Goal: Task Accomplishment & Management: Complete application form

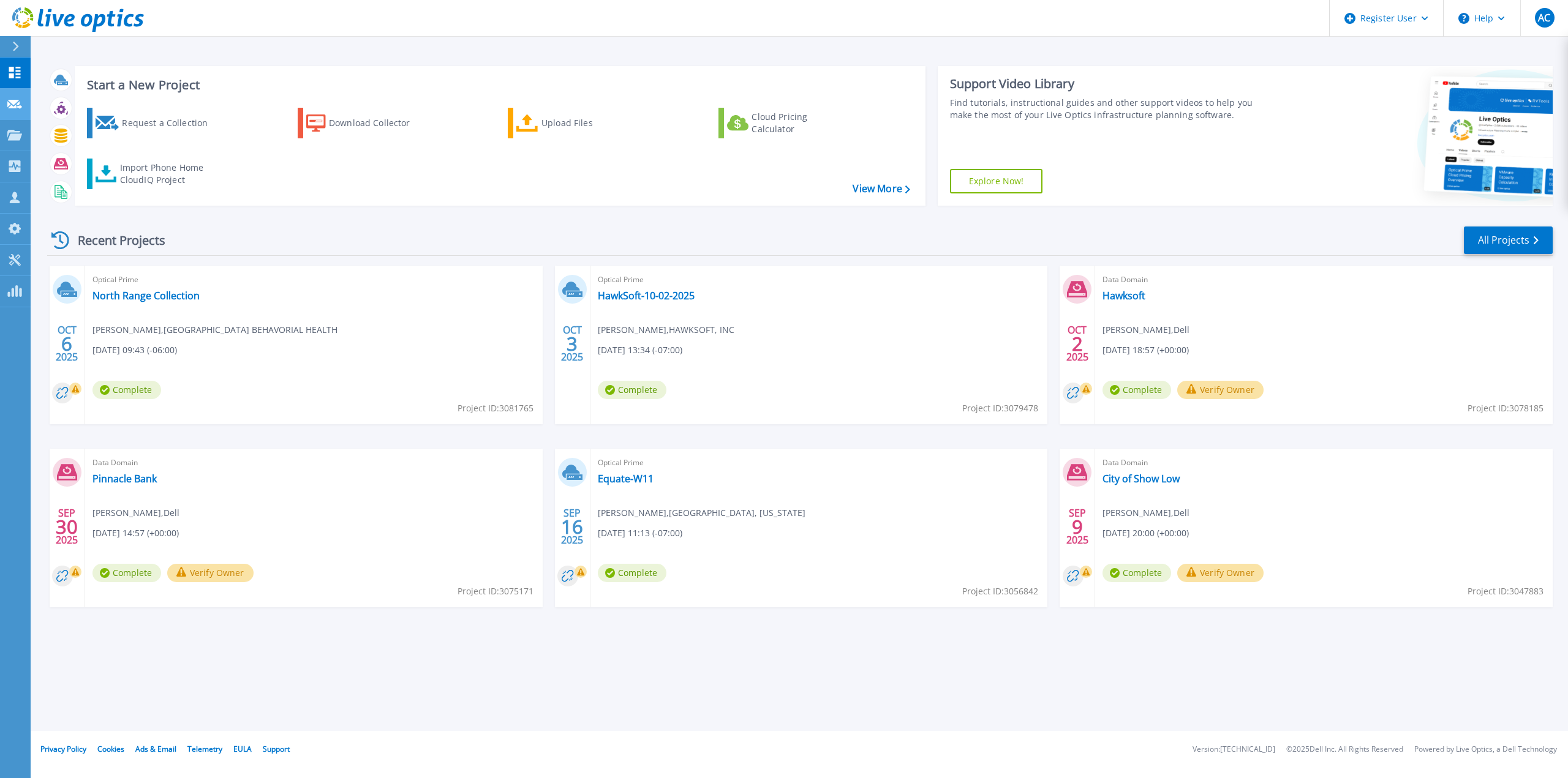
click at [24, 103] on link "Request Capture Request Capture" at bounding box center [15, 104] width 31 height 32
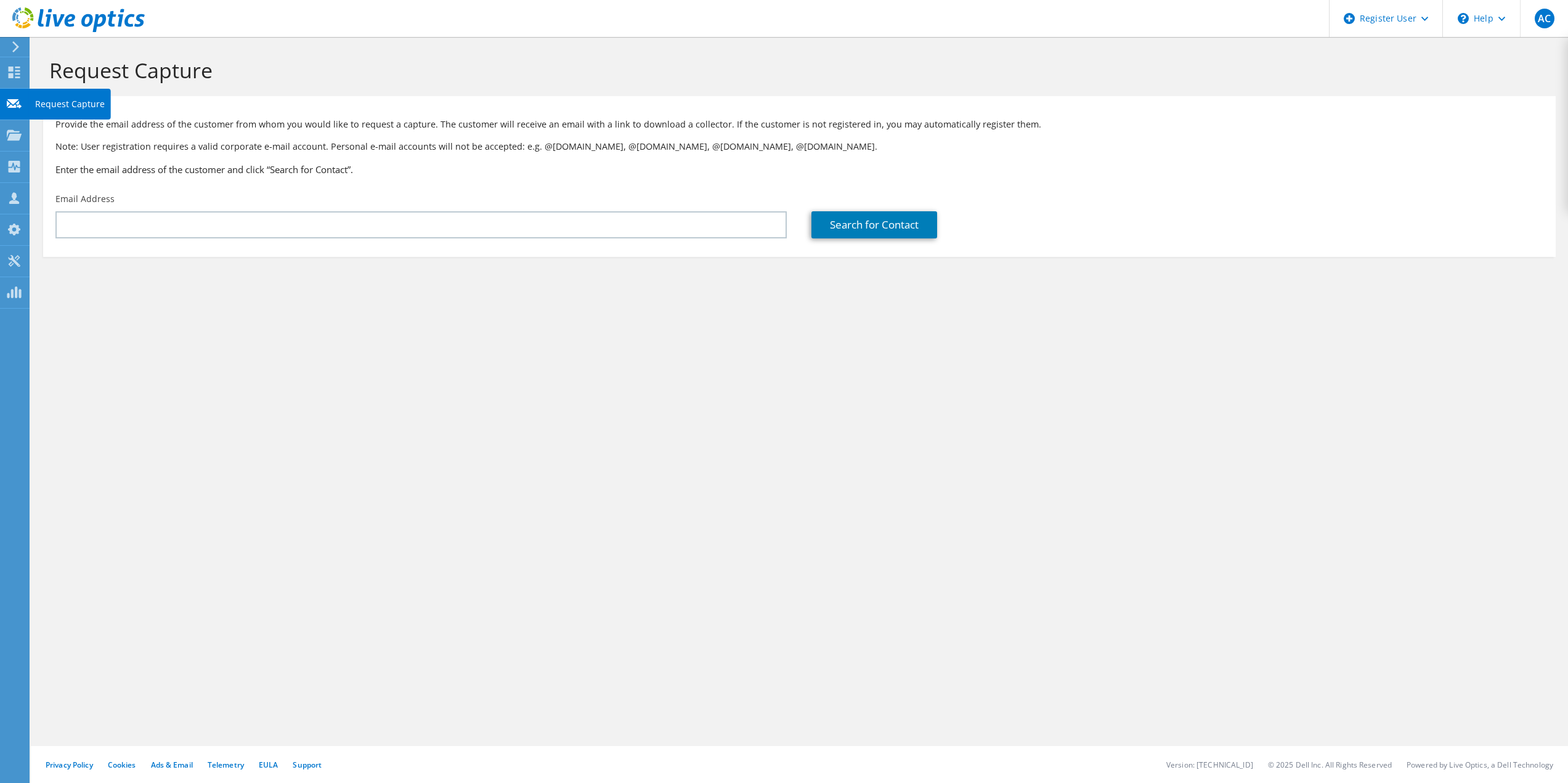
type input "phorst@hawksoft.com"
click at [833, 240] on div "Search for Contact" at bounding box center [1177, 216] width 756 height 58
drag, startPoint x: 889, startPoint y: 231, endPoint x: 901, endPoint y: 250, distance: 22.5
click at [891, 231] on link "Search for Contact" at bounding box center [874, 225] width 125 height 27
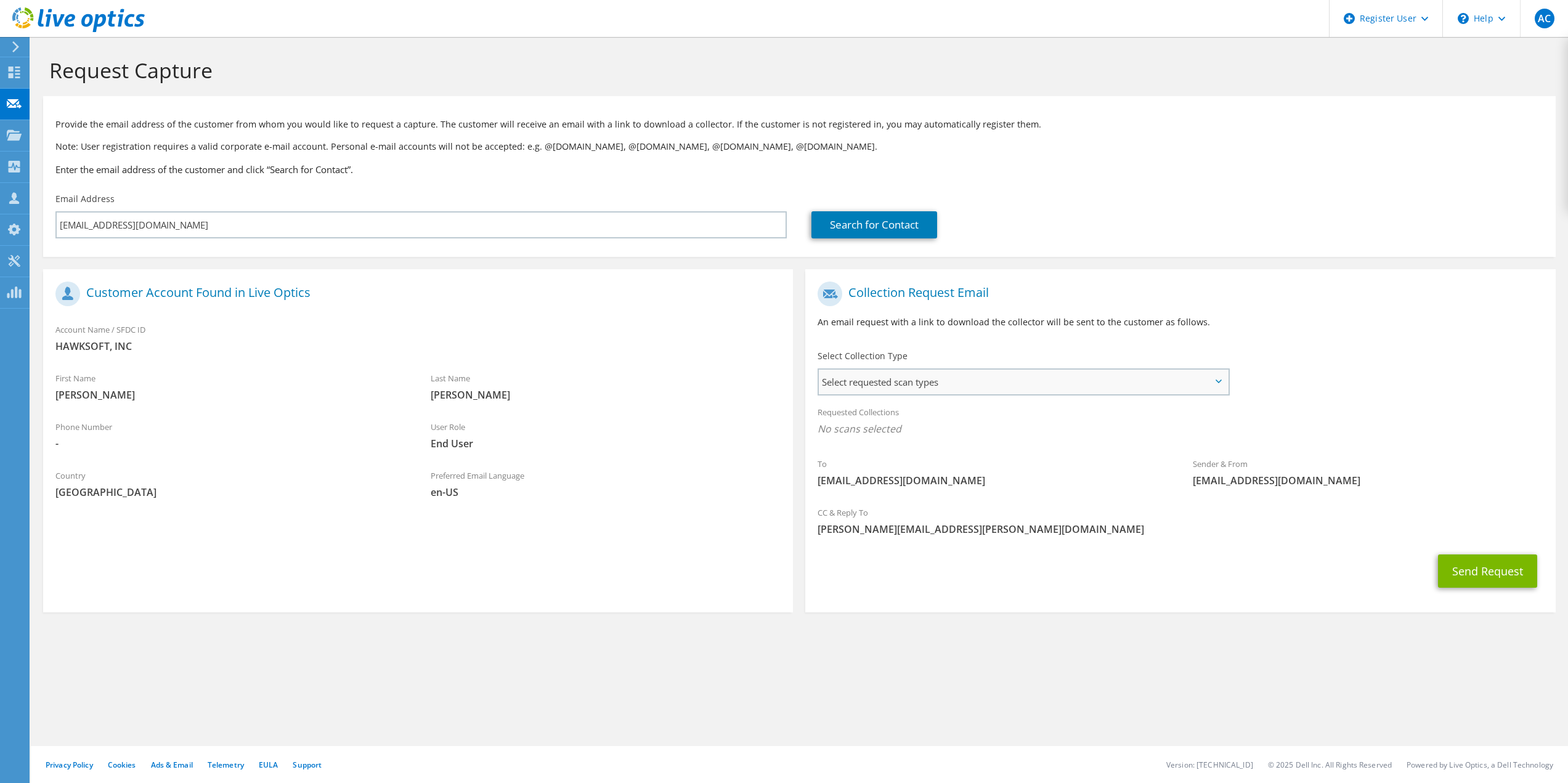
click at [952, 380] on span "Select requested scan types" at bounding box center [1023, 382] width 408 height 24
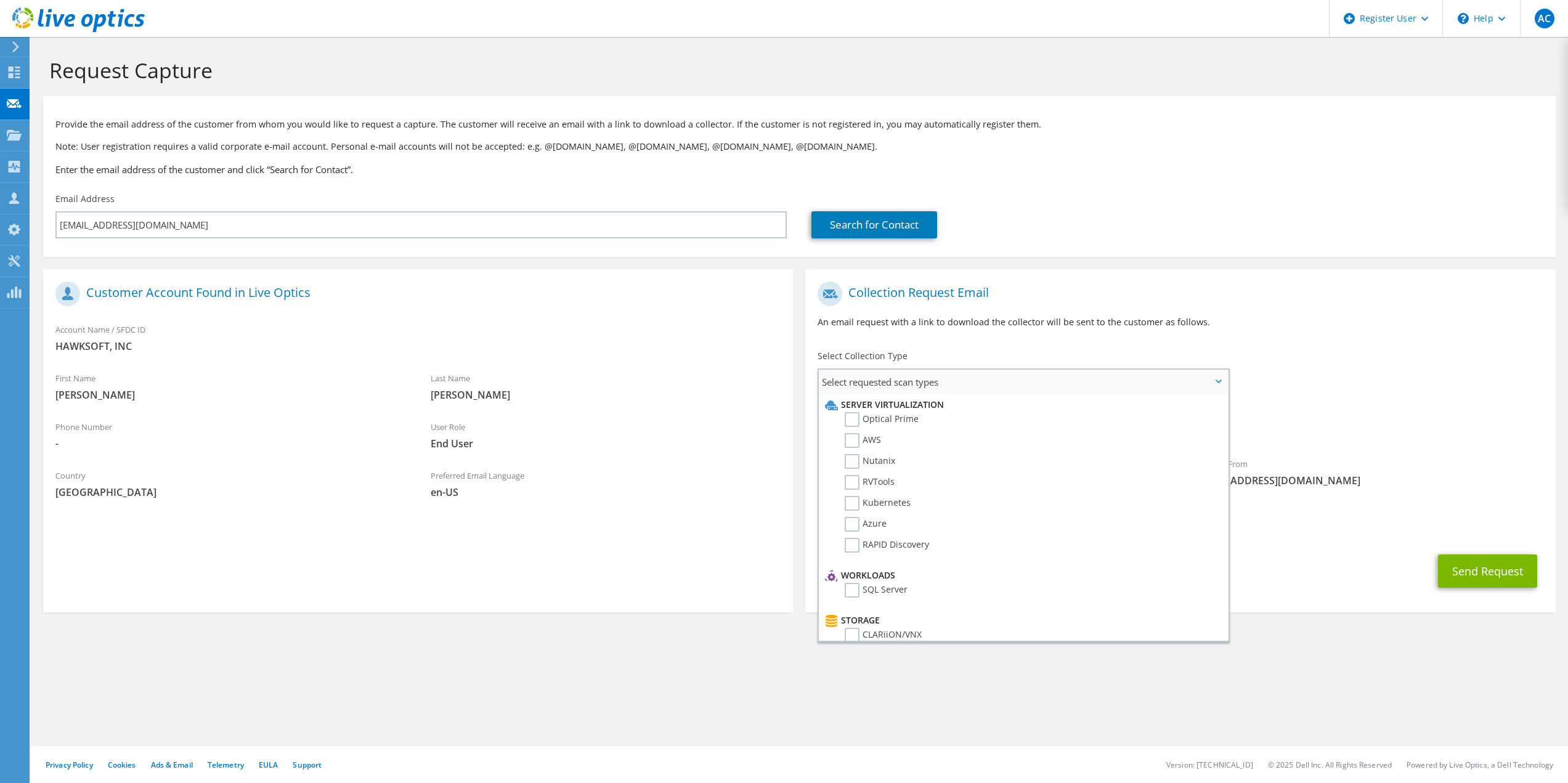
click at [875, 402] on li "Server Virtualization" at bounding box center [1021, 405] width 399 height 15
drag, startPoint x: 878, startPoint y: 415, endPoint x: 969, endPoint y: 328, distance: 125.9
click at [879, 415] on label "Optical Prime" at bounding box center [882, 420] width 74 height 15
click at [969, 328] on p "An email request with a link to download the collector will be sent to the cust…" at bounding box center [1180, 322] width 725 height 14
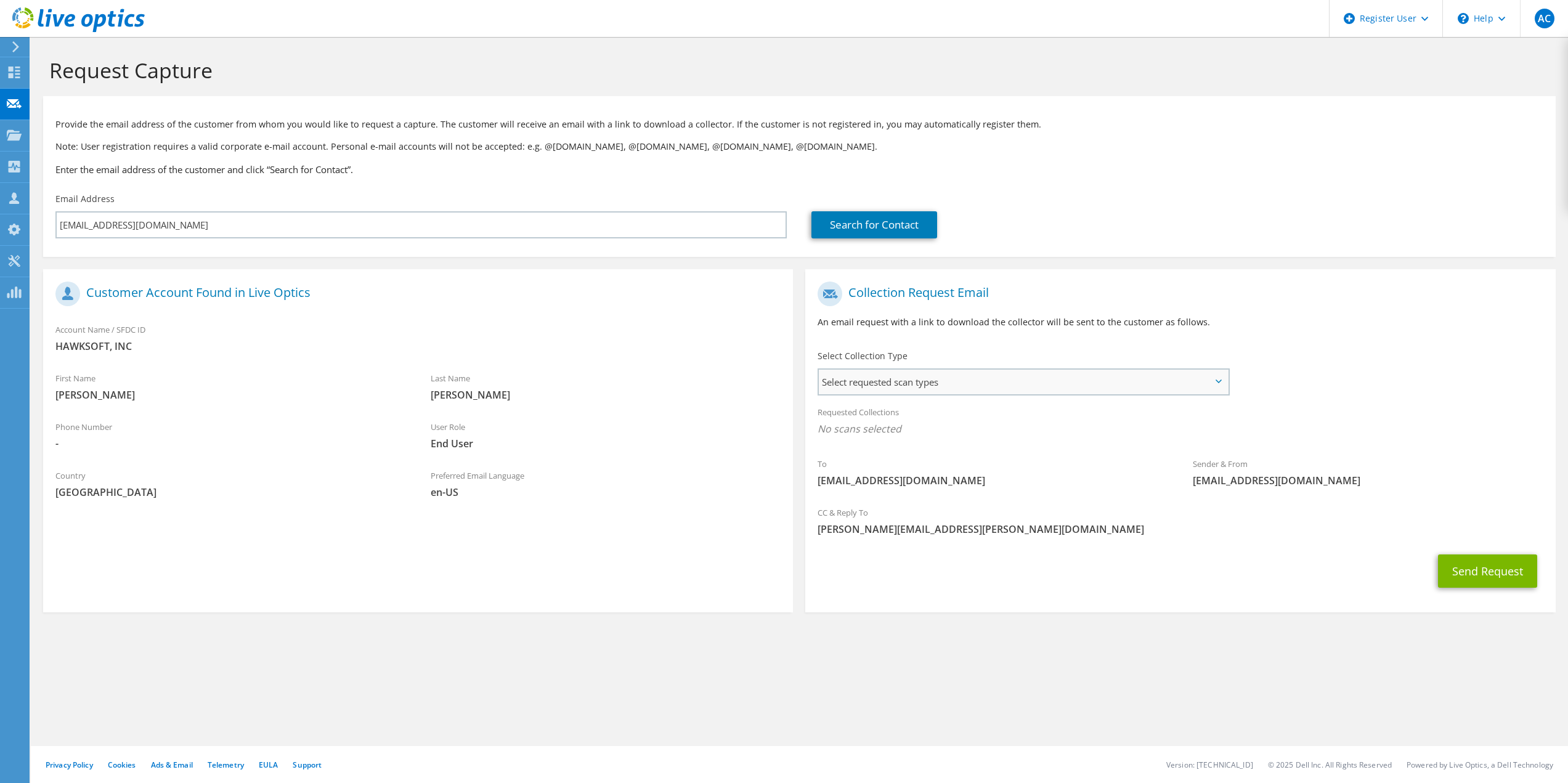
click at [905, 392] on span "Select requested scan types" at bounding box center [1023, 382] width 408 height 24
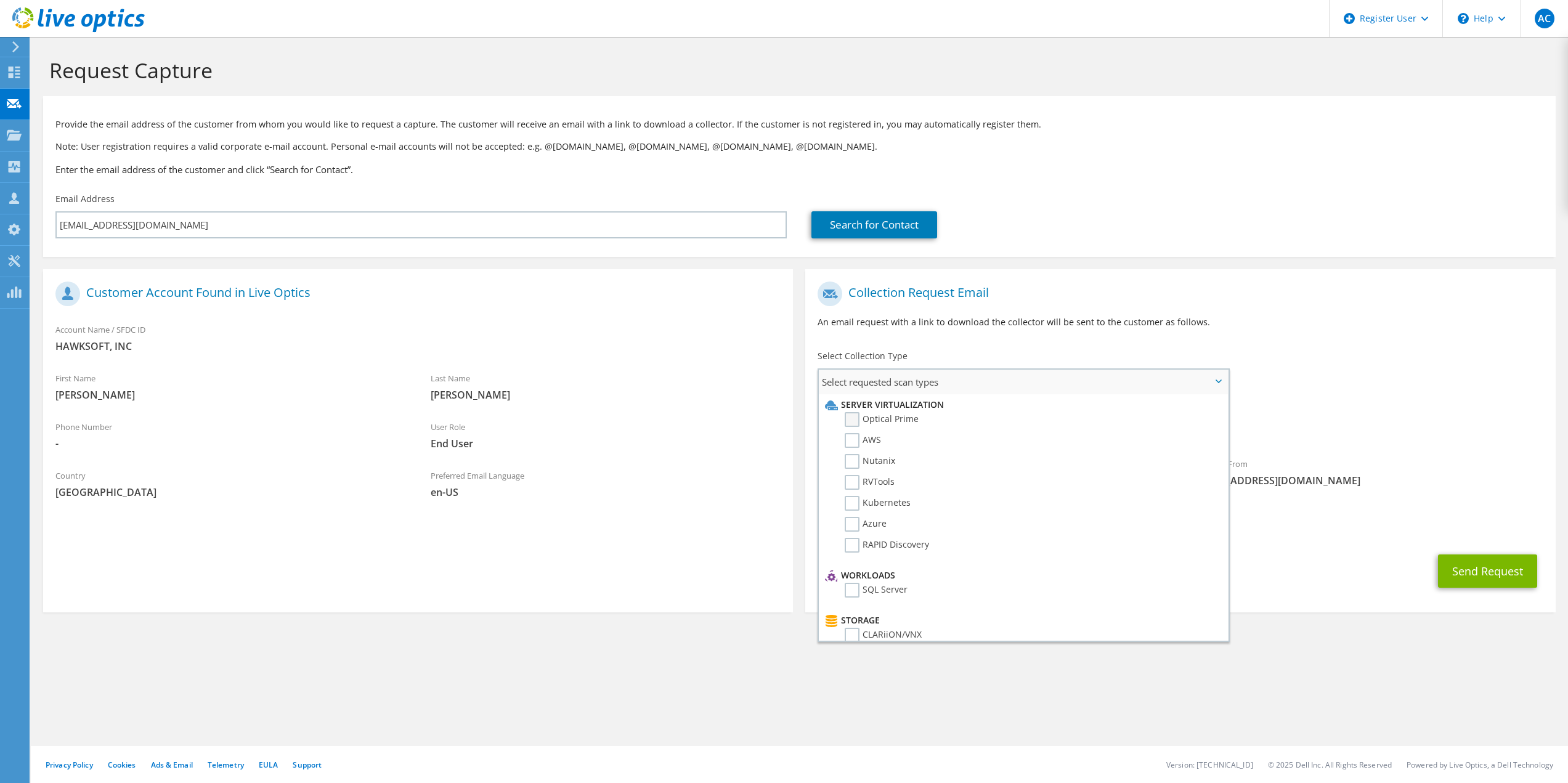
click at [881, 421] on label "Optical Prime" at bounding box center [882, 420] width 74 height 15
click at [0, 0] on input "Optical Prime" at bounding box center [0, 0] width 0 height 0
click at [1003, 324] on p "An email request with a link to download the collector will be sent to the cust…" at bounding box center [1180, 322] width 725 height 14
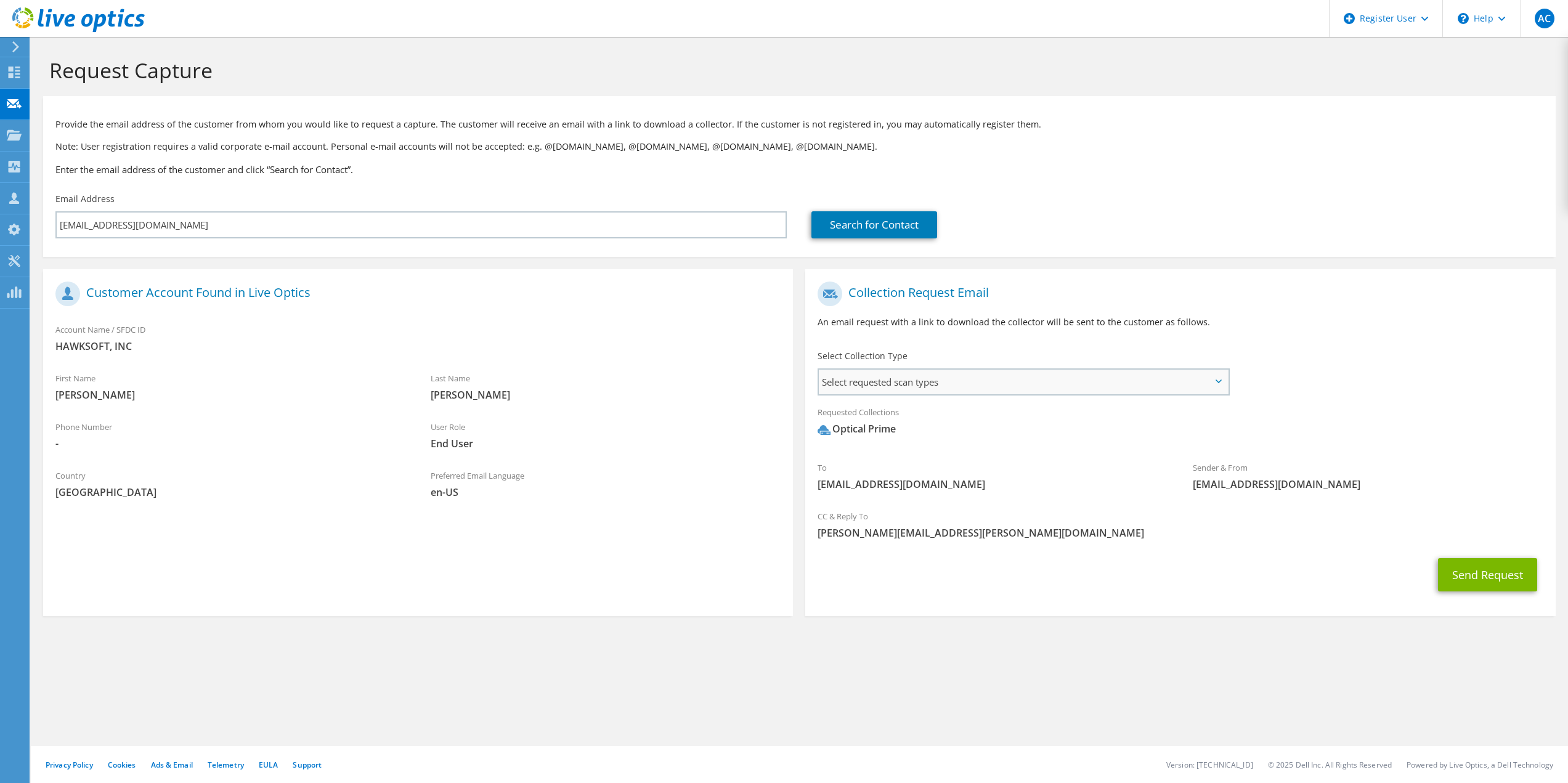
drag, startPoint x: 927, startPoint y: 361, endPoint x: 929, endPoint y: 375, distance: 14.1
click at [927, 361] on div "Select Collection Type Select requested scan types Server Virtualization Optica…" at bounding box center [1024, 371] width 413 height 43
click at [930, 375] on span "Select requested scan types" at bounding box center [1023, 382] width 408 height 24
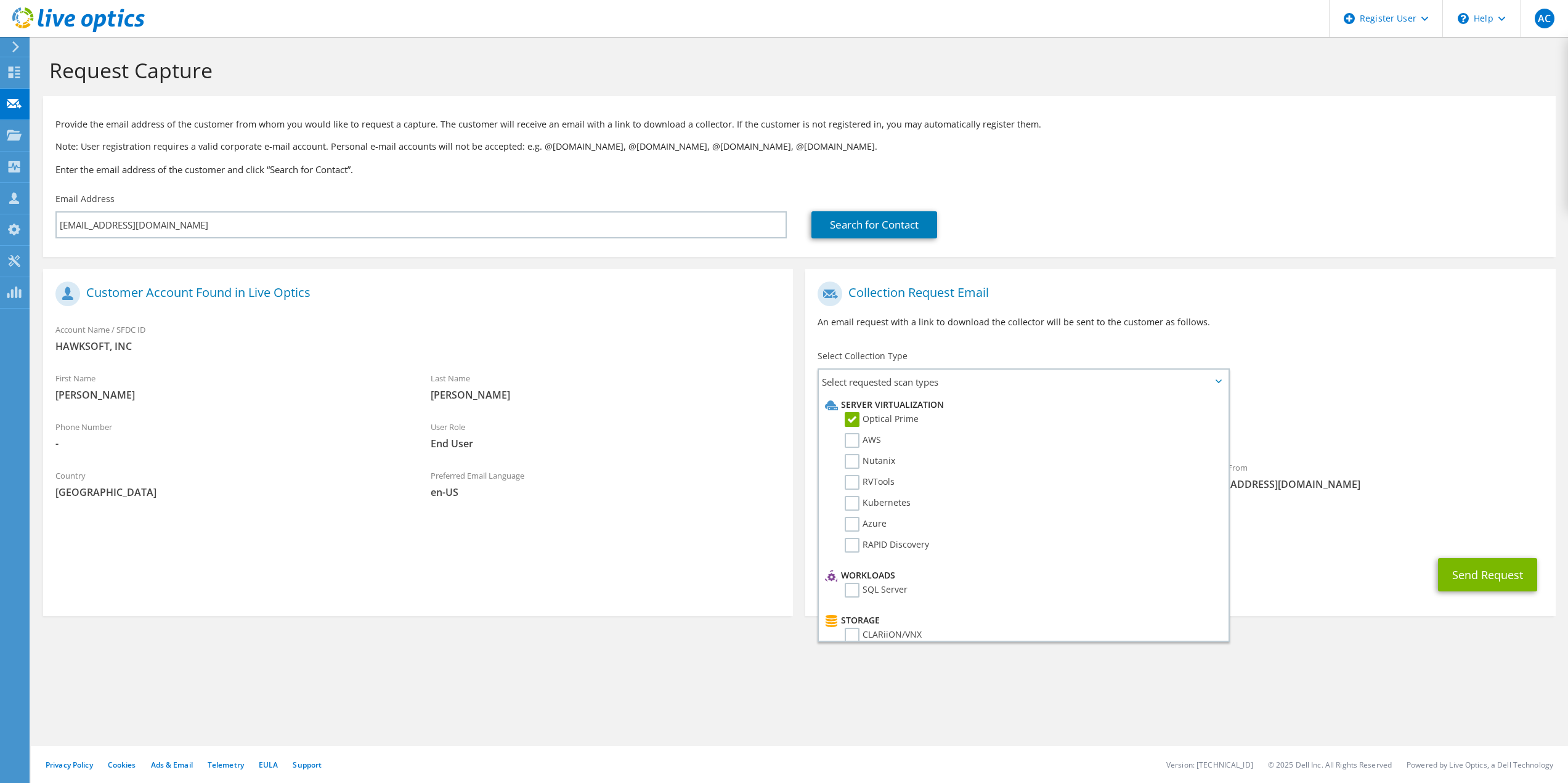
click at [952, 285] on h1 "Collection Request Email" at bounding box center [1177, 293] width 719 height 24
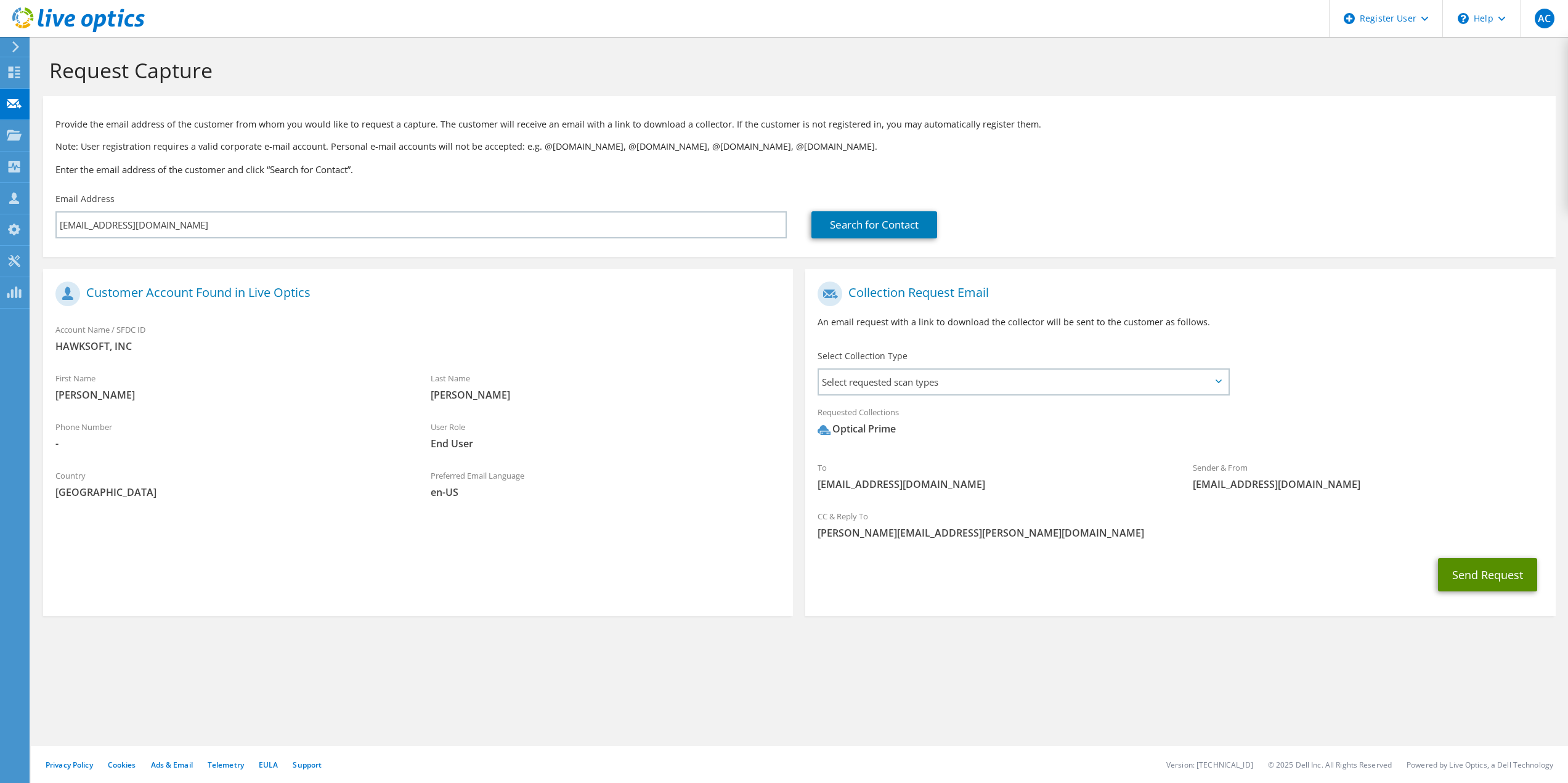
click at [1506, 570] on button "Send Request" at bounding box center [1487, 575] width 99 height 33
